Goal: Information Seeking & Learning: Learn about a topic

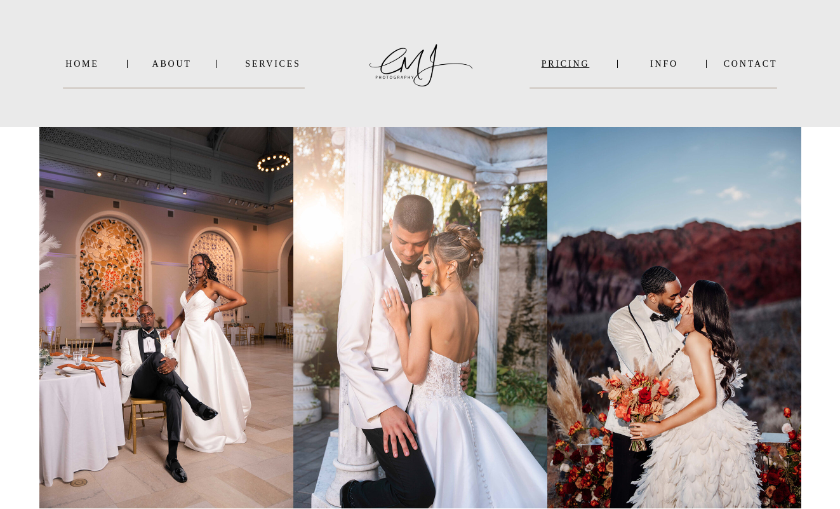
click at [555, 67] on nav "PRICING" at bounding box center [565, 64] width 71 height 10
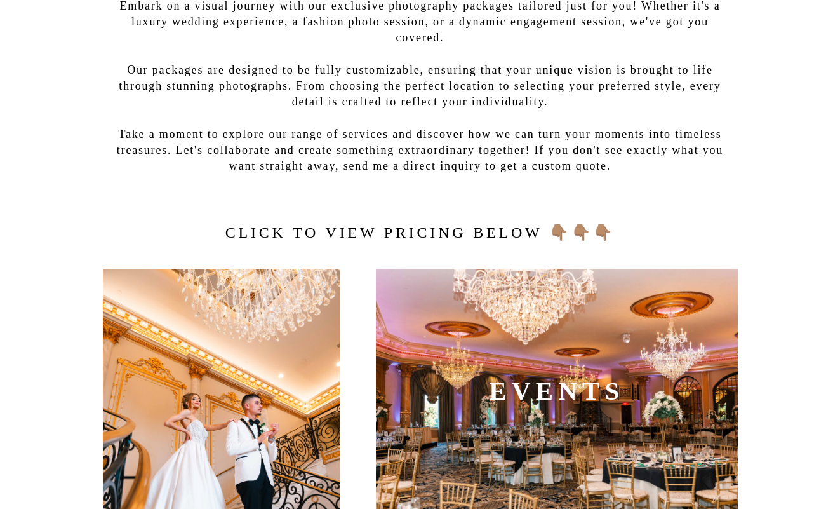
scroll to position [318, 0]
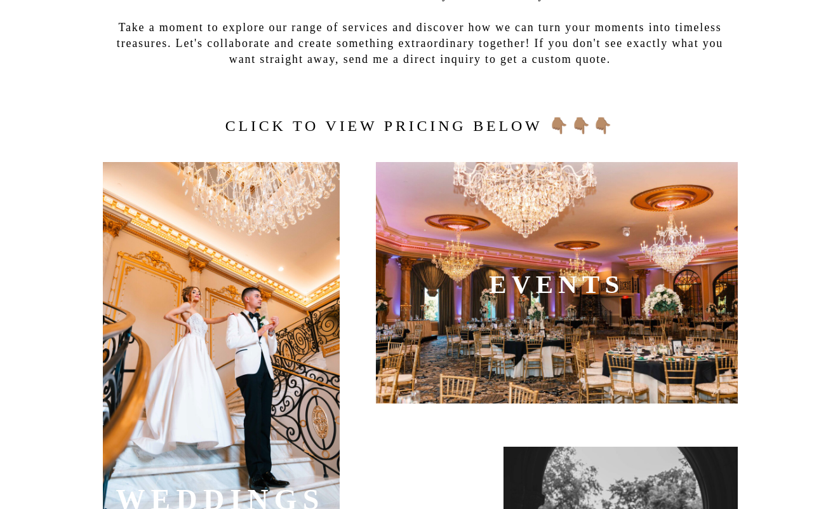
click at [268, 248] on div at bounding box center [221, 340] width 237 height 356
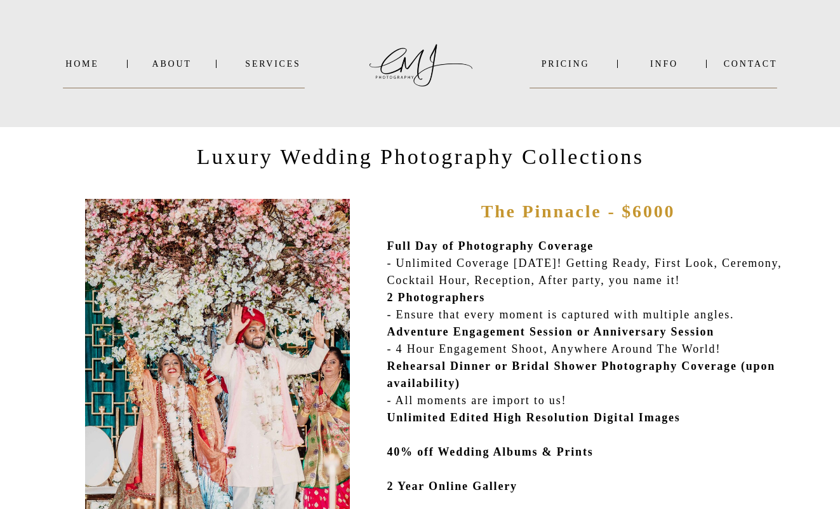
click at [660, 61] on nav "INFO" at bounding box center [665, 64] width 62 height 10
click at [654, 99] on b "VIDEO" at bounding box center [651, 96] width 31 height 10
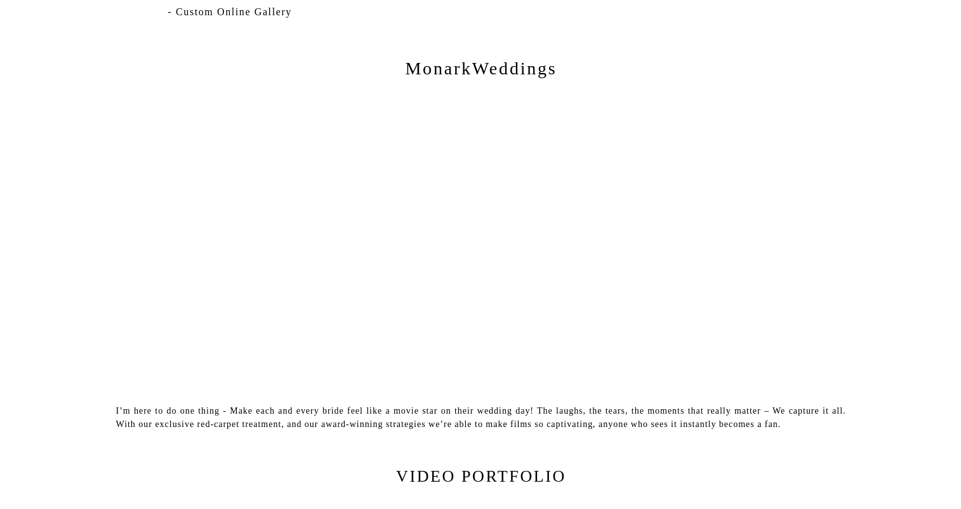
scroll to position [1499, 0]
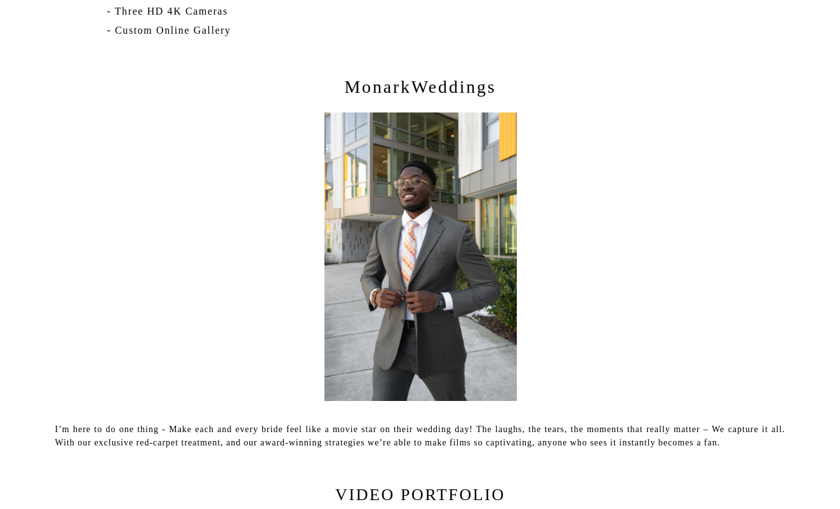
click at [470, 93] on p "MonarkWeddings" at bounding box center [420, 92] width 387 height 32
